Goal: Information Seeking & Learning: Learn about a topic

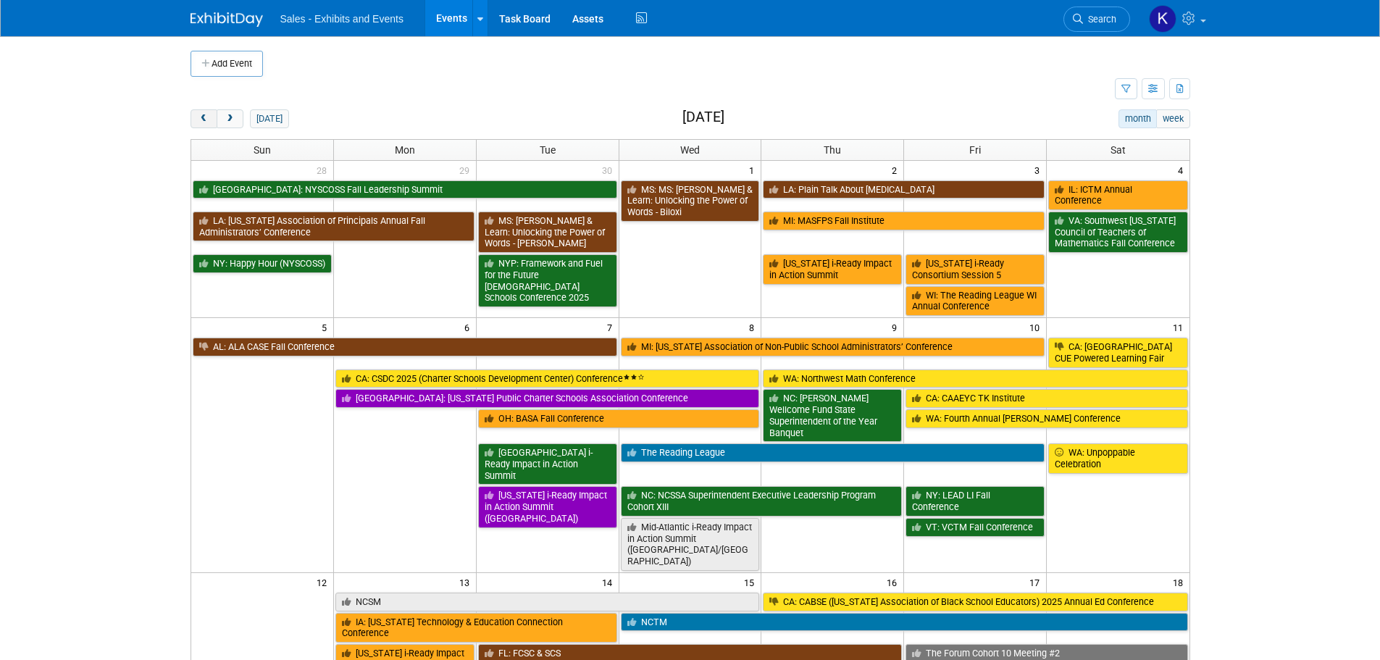
click at [207, 117] on span "prev" at bounding box center [204, 118] width 11 height 9
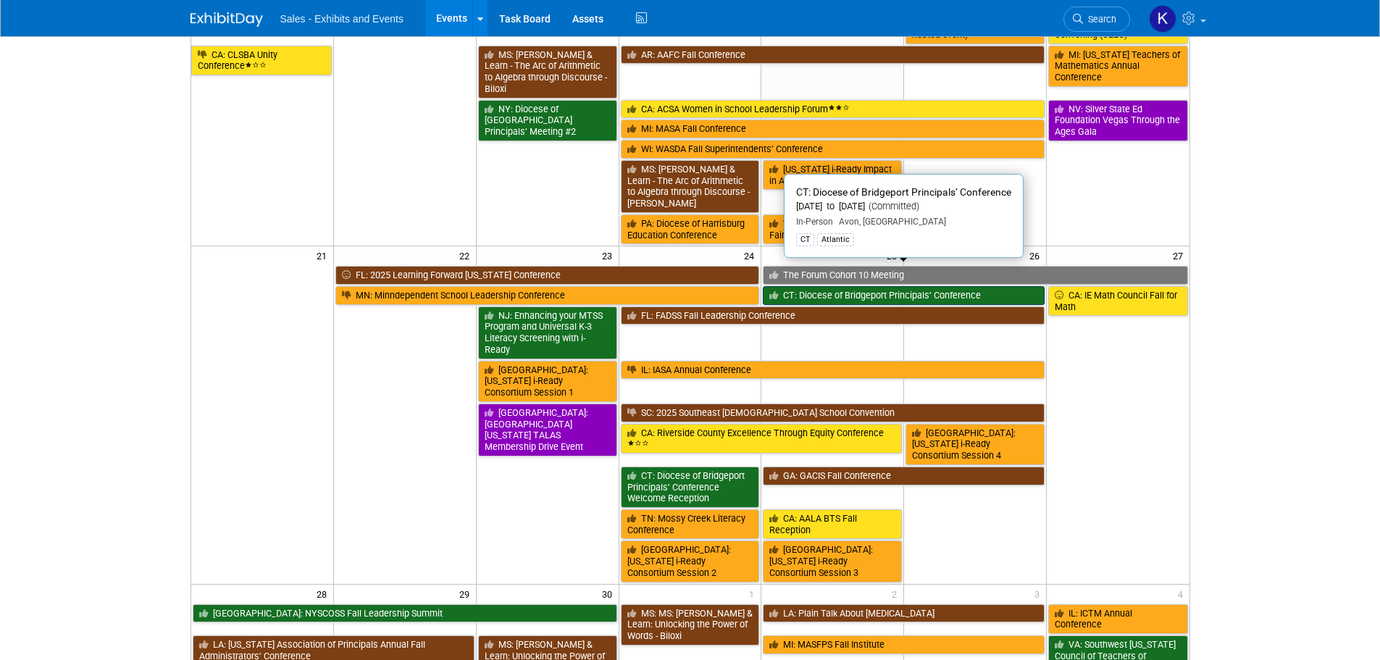
scroll to position [507, 0]
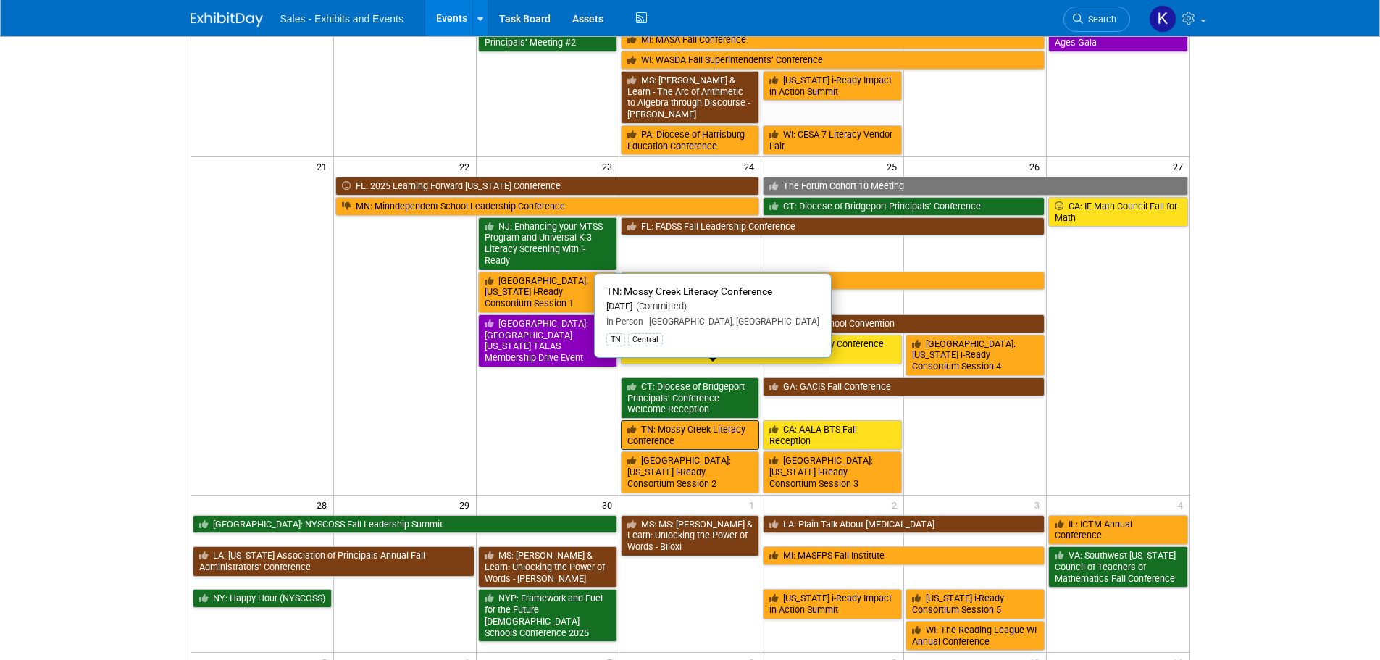
click at [667, 420] on link "TN: Mossy Creek Literacy Conference" at bounding box center [690, 435] width 139 height 30
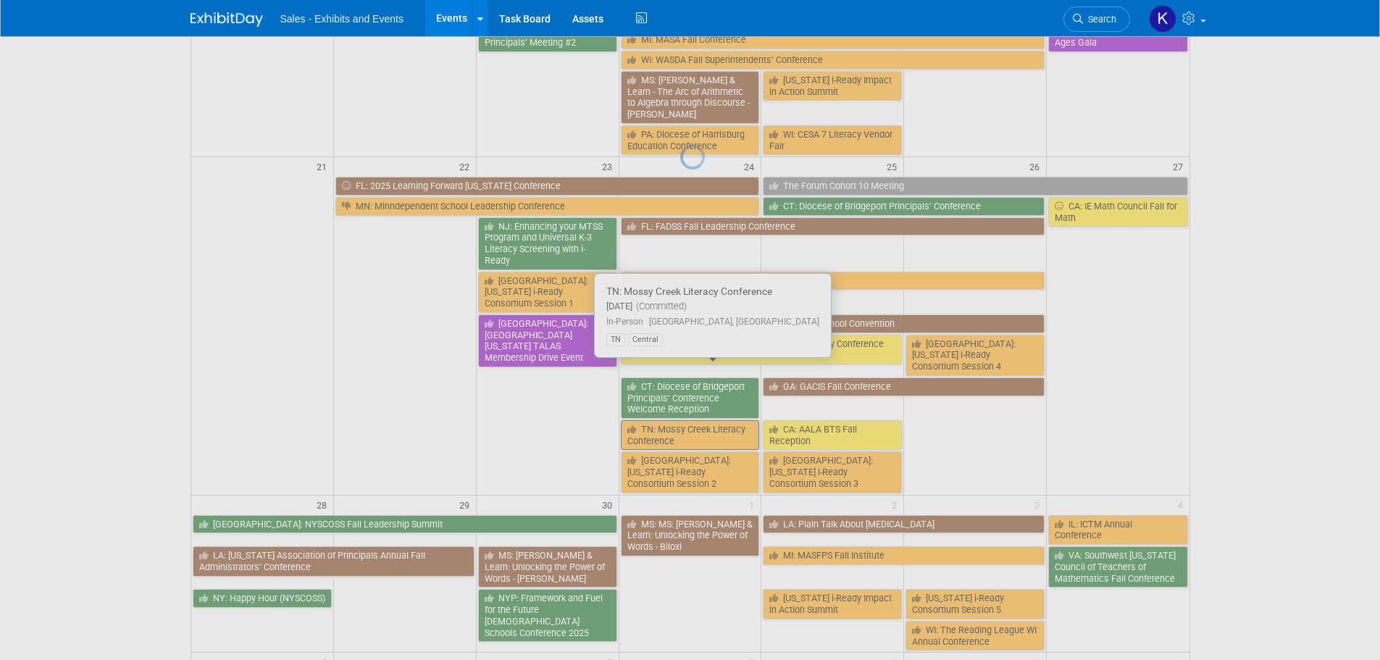
click at [680, 370] on div at bounding box center [690, 330] width 20 height 660
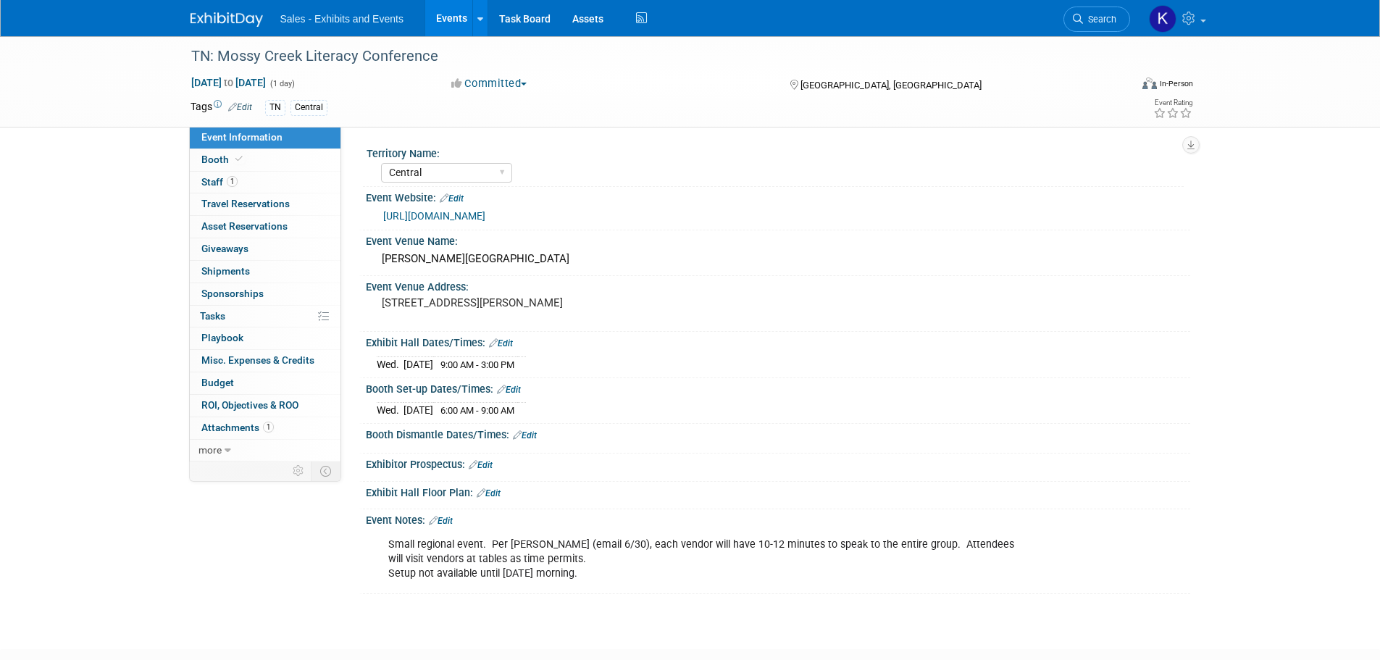
select select "Central"
click at [235, 431] on span "Attachments 1" at bounding box center [237, 428] width 72 height 12
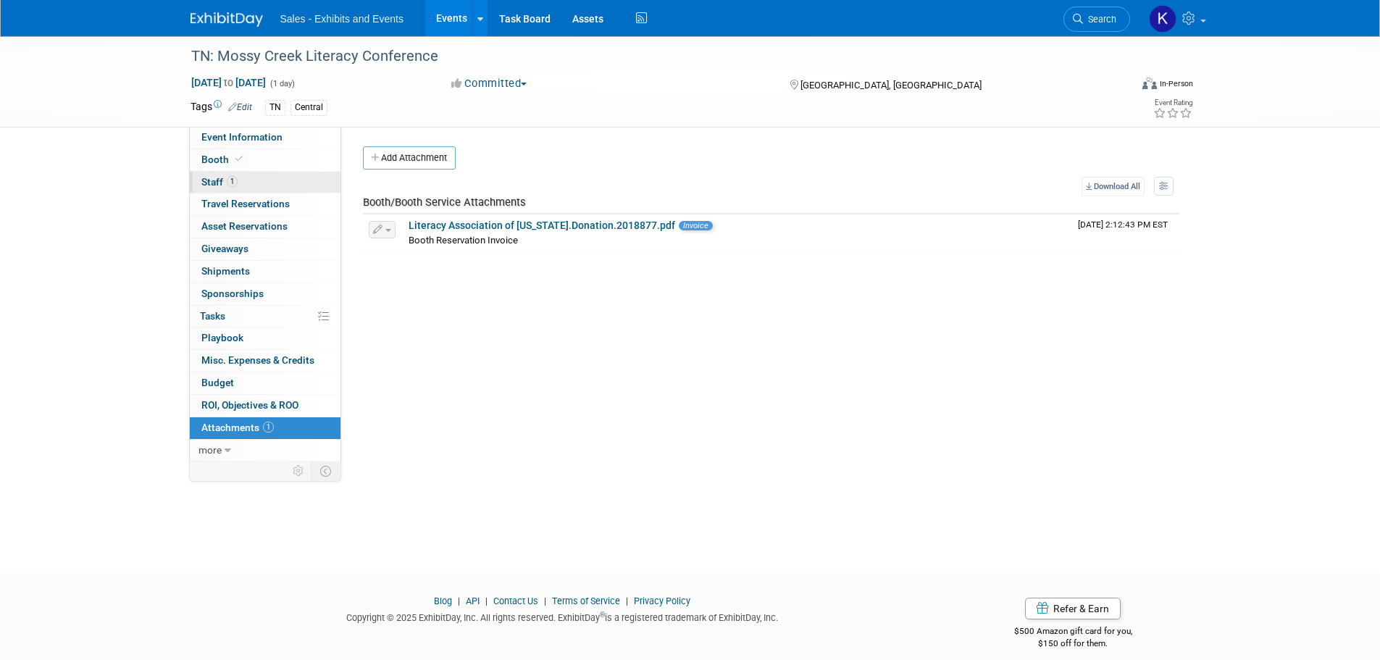
click at [208, 178] on span "Staff 1" at bounding box center [219, 182] width 36 height 12
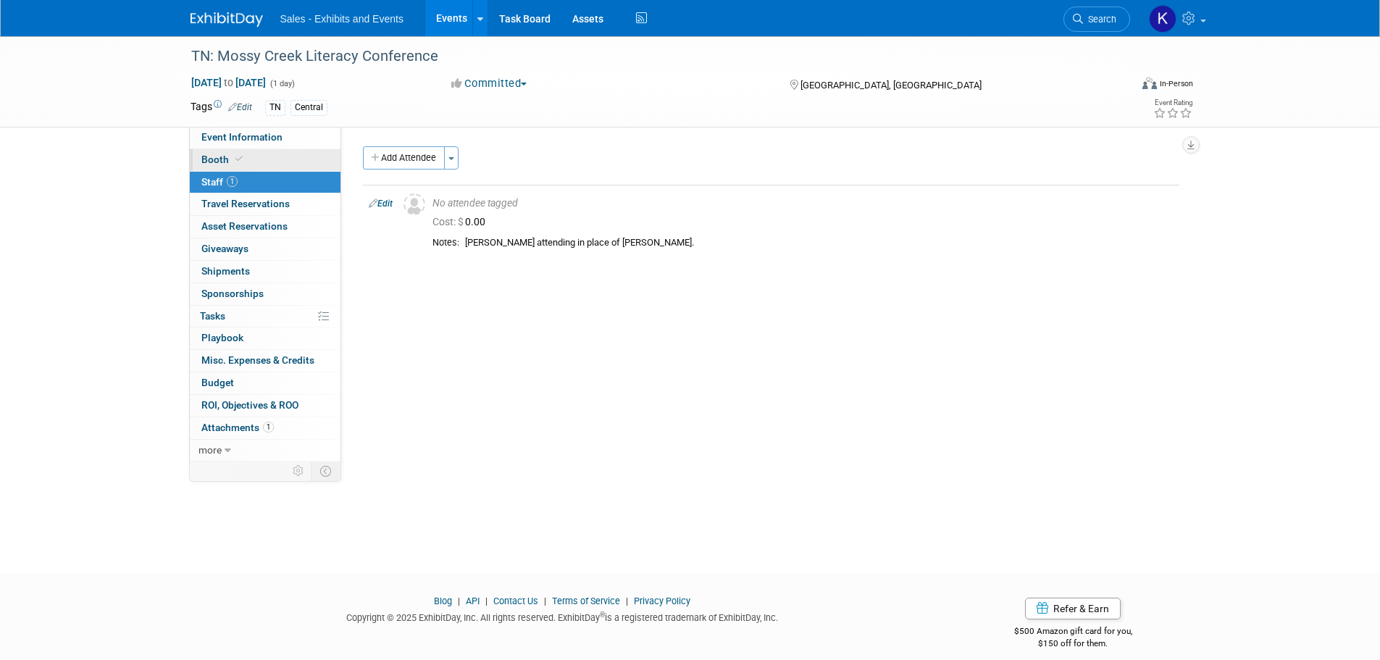
click at [211, 160] on span "Booth" at bounding box center [223, 160] width 44 height 12
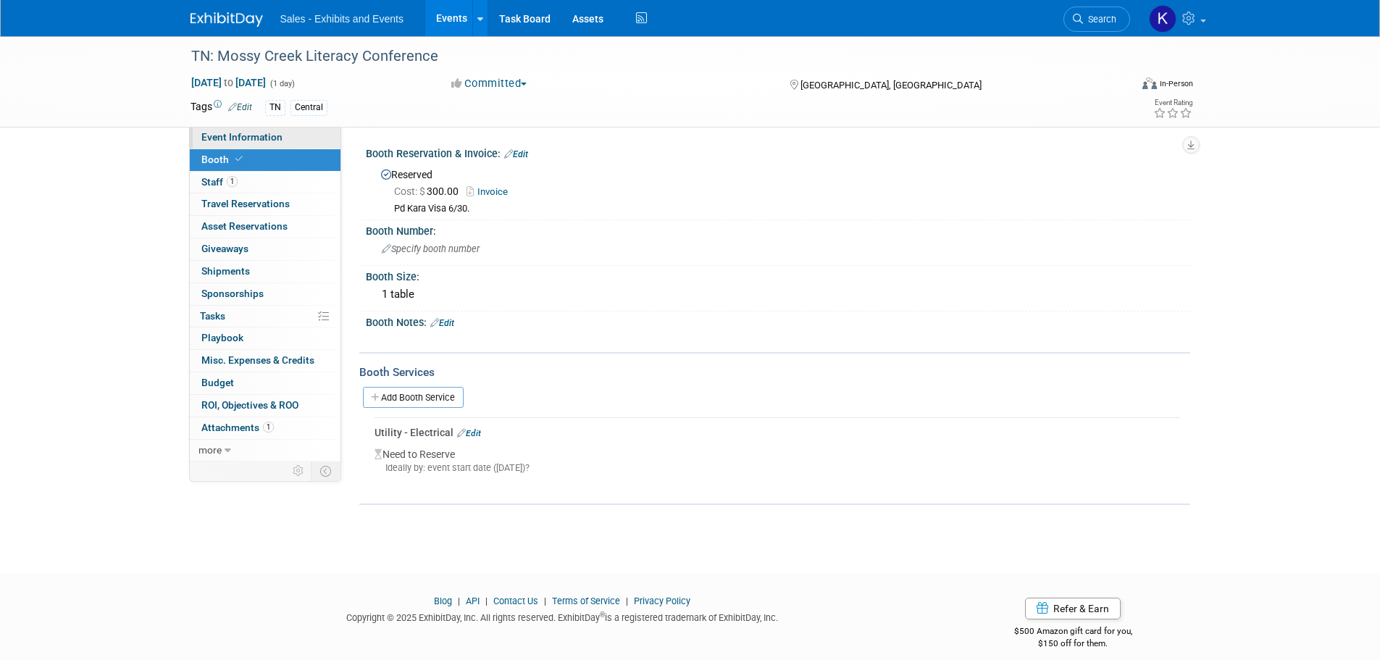
click at [223, 139] on span "Event Information" at bounding box center [241, 137] width 81 height 12
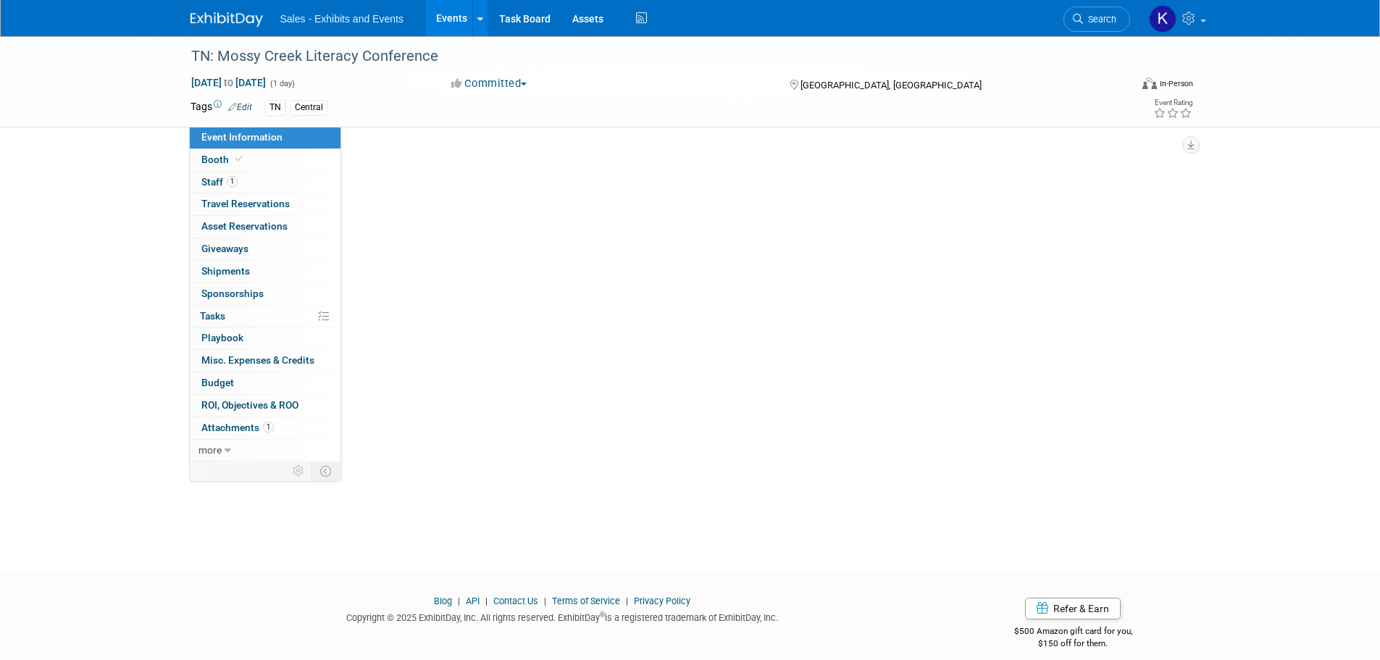
select select "Central"
